Goal: Transaction & Acquisition: Subscribe to service/newsletter

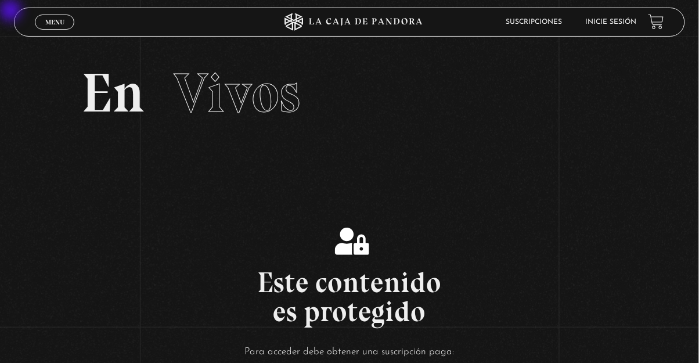
click at [9, 55] on section "En Vivos" at bounding box center [349, 108] width 699 height 142
click at [437, 22] on link "Inicie sesión" at bounding box center [611, 22] width 51 height 7
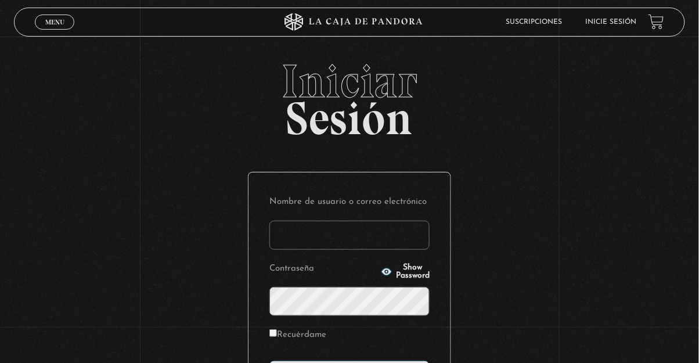
click at [357, 239] on input "Nombre de usuario o correo electrónico" at bounding box center [349, 235] width 160 height 29
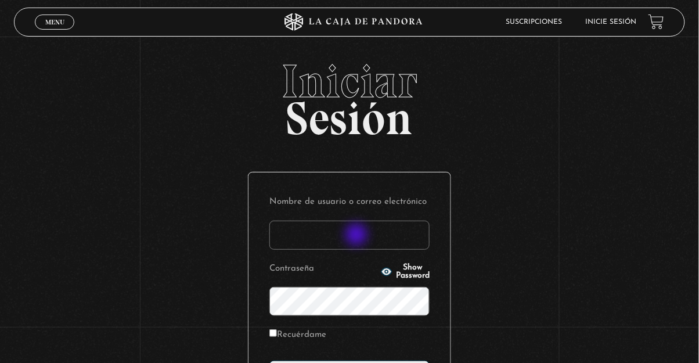
type input "fran.10cerrato@gmail.com"
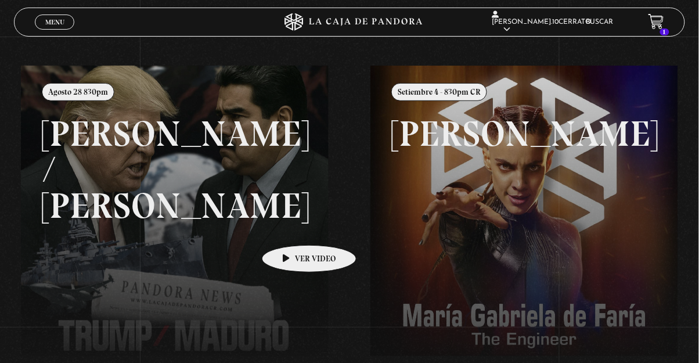
scroll to position [107, 0]
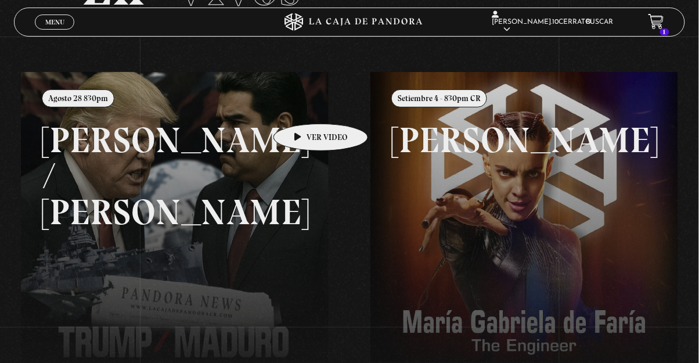
click at [183, 200] on link at bounding box center [370, 253] width 699 height 363
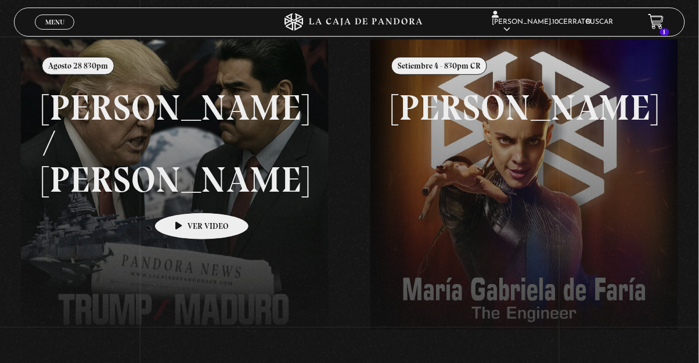
scroll to position [163, 0]
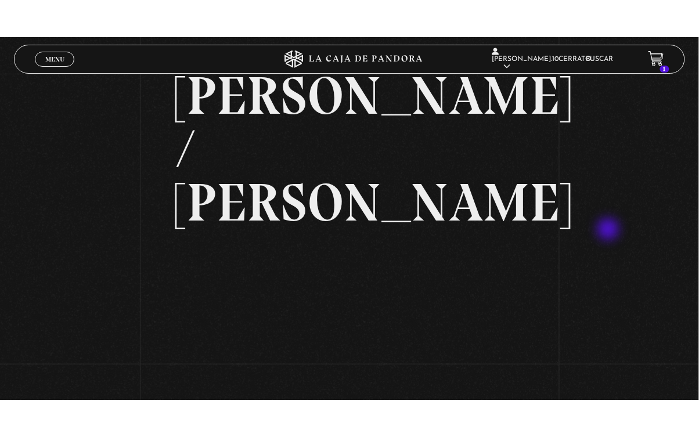
scroll to position [71, 0]
